Goal: Find contact information: Find contact information

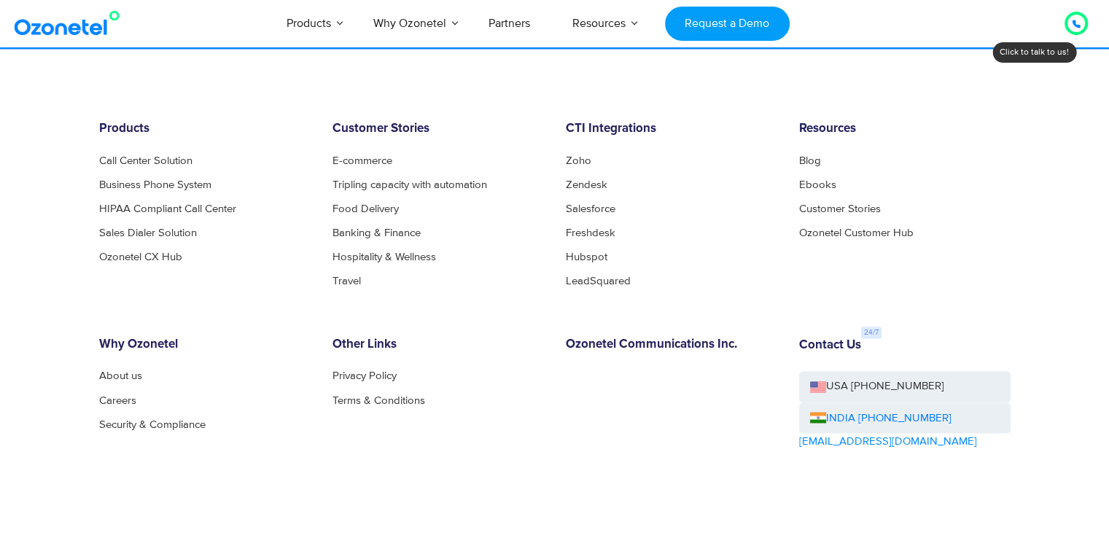
scroll to position [7971, 0]
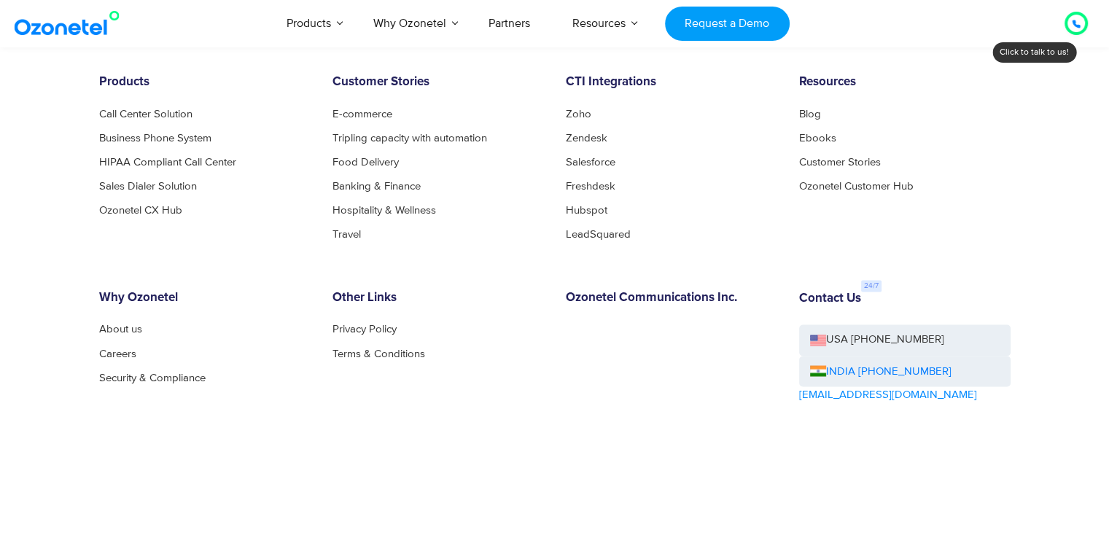
click at [816, 301] on h6 "Contact Us" at bounding box center [830, 299] width 62 height 15
click at [861, 371] on link "INDIA [PHONE_NUMBER]" at bounding box center [881, 371] width 142 height 17
click at [843, 296] on h6 "Contact Us" at bounding box center [830, 299] width 62 height 15
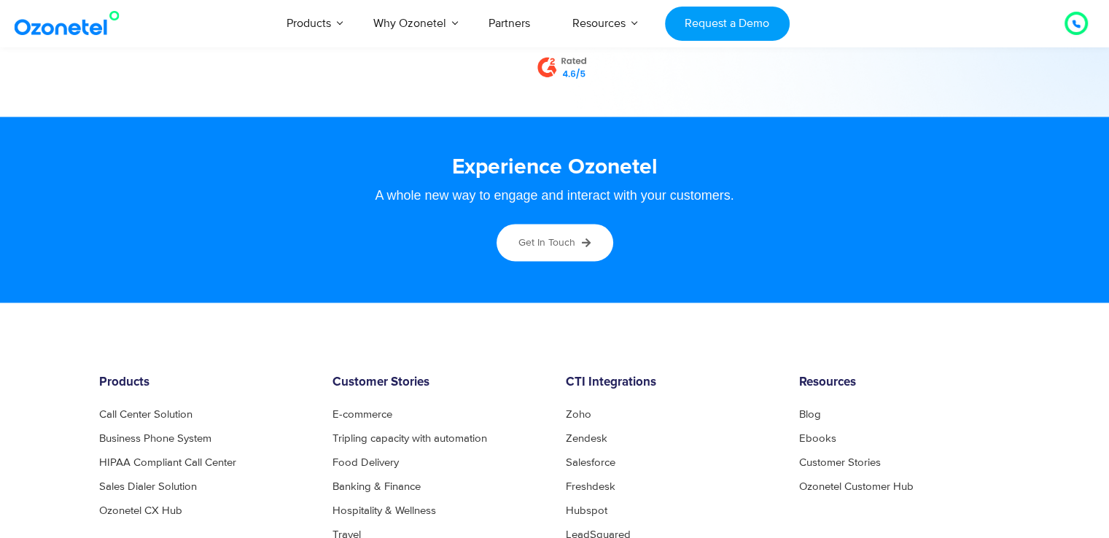
scroll to position [8035, 0]
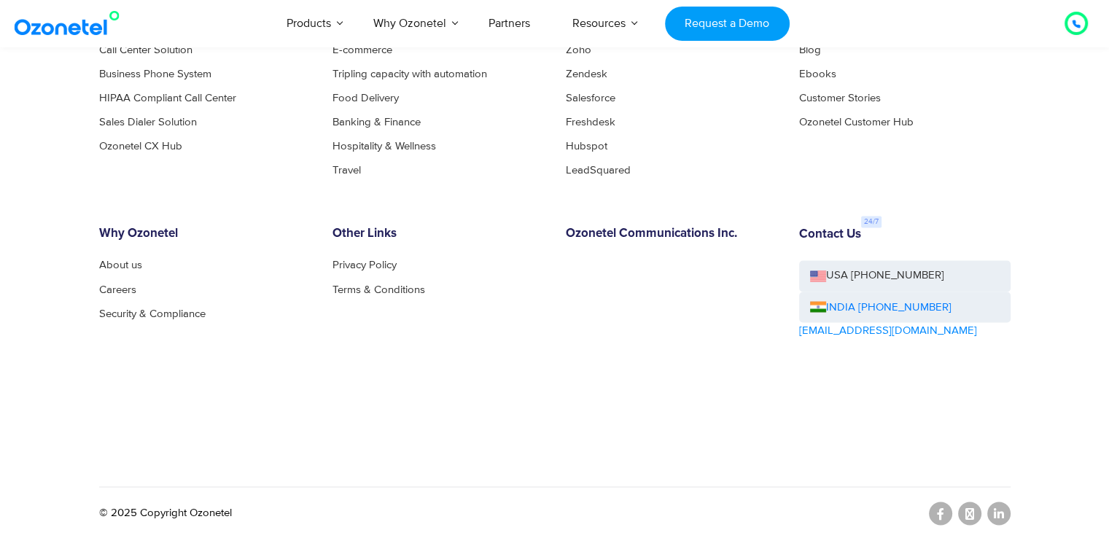
click at [832, 233] on h6 "Contact Us" at bounding box center [830, 235] width 62 height 15
click at [869, 307] on link "INDIA [PHONE_NUMBER]" at bounding box center [881, 307] width 142 height 17
click at [813, 304] on img at bounding box center [818, 306] width 16 height 11
click at [1071, 21] on div at bounding box center [1077, 24] width 18 height 18
click at [662, 227] on h6 "Ozonetel Communications Inc." at bounding box center [672, 234] width 212 height 15
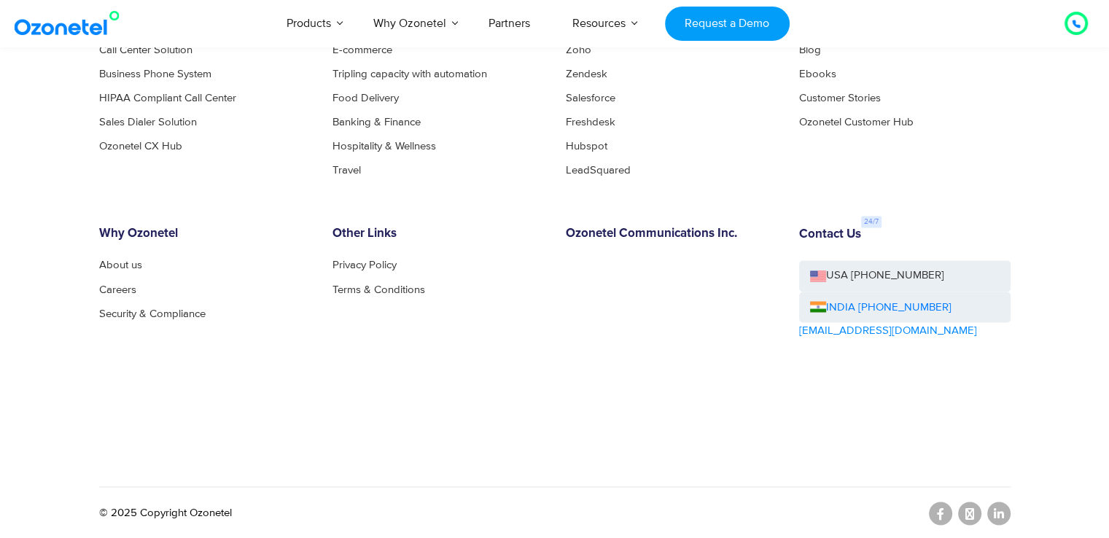
click at [948, 368] on div "Contact Us USA [PHONE_NUMBER] INDIA [PHONE_NUMBER] [EMAIL_ADDRESS][DOMAIN_NAME]" at bounding box center [904, 324] width 233 height 194
click at [822, 301] on img at bounding box center [818, 306] width 16 height 11
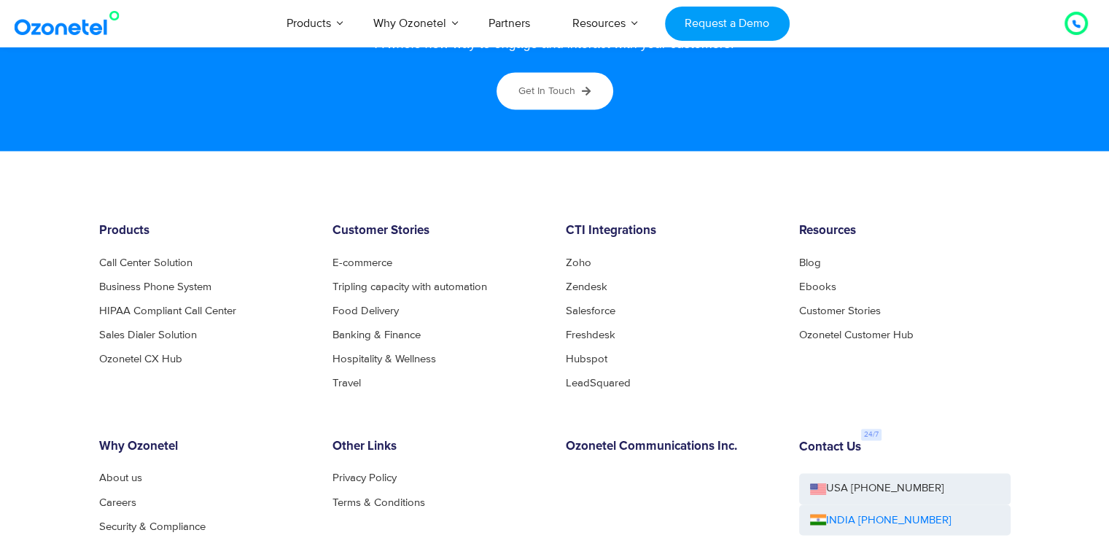
scroll to position [7776, 0]
